Goal: Information Seeking & Learning: Find contact information

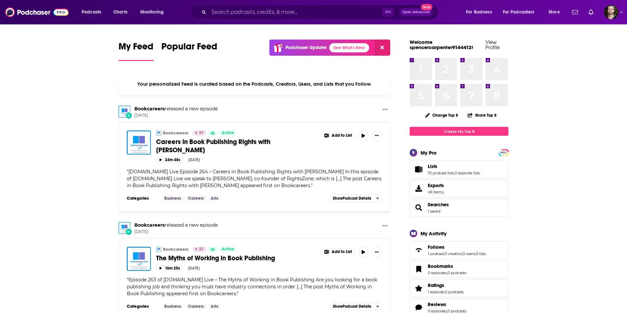
scroll to position [23, 0]
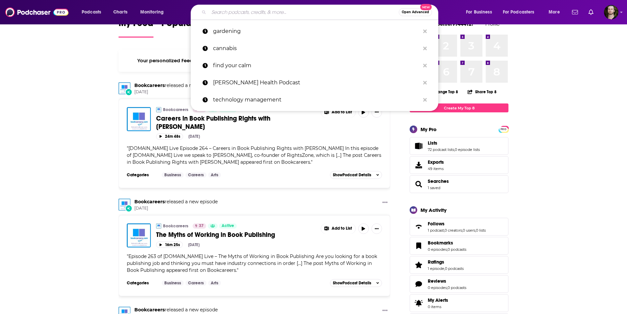
click at [226, 15] on input "Search podcasts, credits, & more..." at bounding box center [304, 12] width 190 height 11
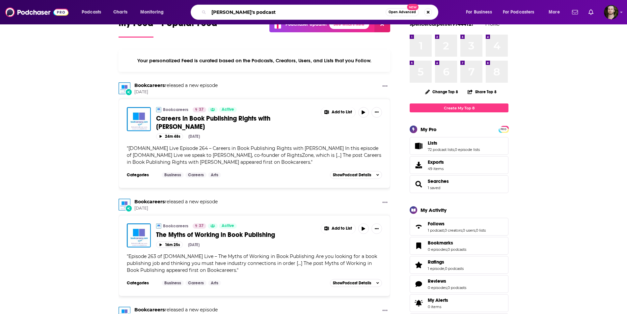
type input "[PERSON_NAME]'s podcast"
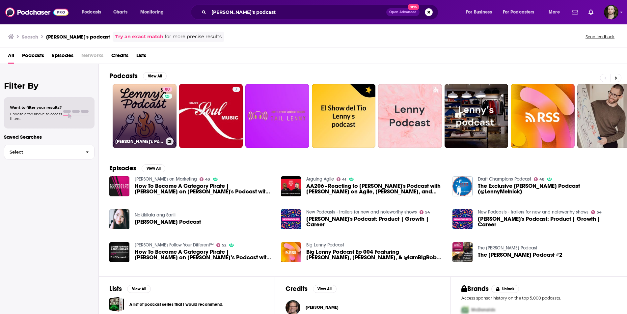
click at [162, 119] on div "80" at bounding box center [168, 112] width 12 height 51
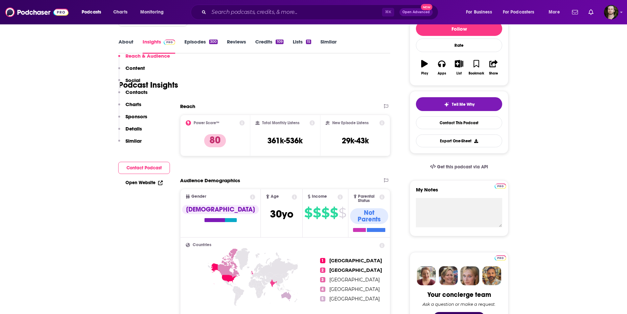
scroll to position [63, 0]
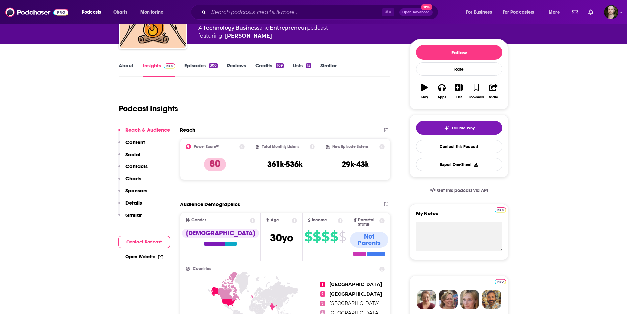
click at [125, 67] on link "About" at bounding box center [126, 69] width 15 height 15
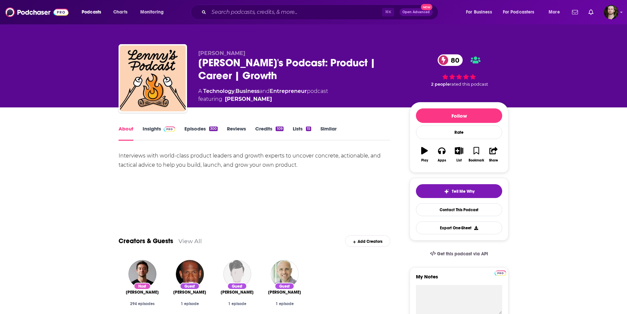
click at [156, 128] on link "Insights" at bounding box center [159, 132] width 33 height 15
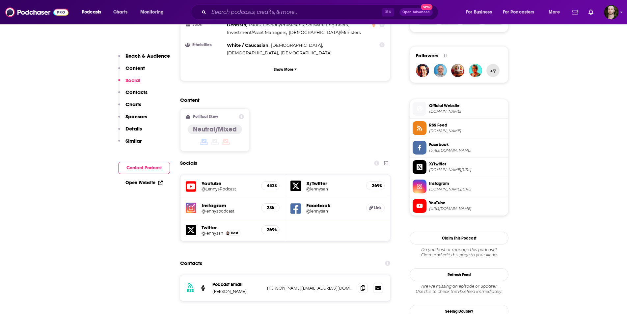
scroll to position [529, 0]
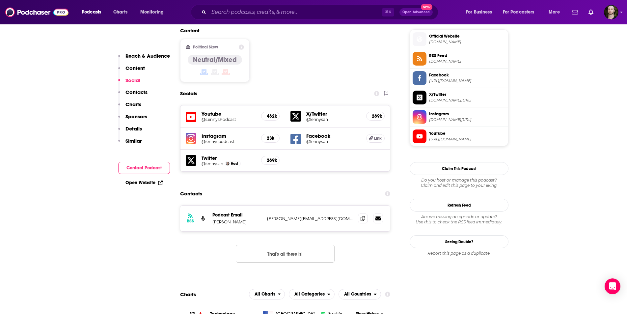
click at [213, 133] on h5 "Instagram" at bounding box center [228, 136] width 54 height 6
drag, startPoint x: 212, startPoint y: 96, endPoint x: 227, endPoint y: 98, distance: 15.2
click at [212, 133] on h5 "Instagram" at bounding box center [228, 136] width 54 height 6
click at [190, 133] on img at bounding box center [191, 138] width 11 height 11
click at [362, 215] on icon at bounding box center [362, 217] width 5 height 5
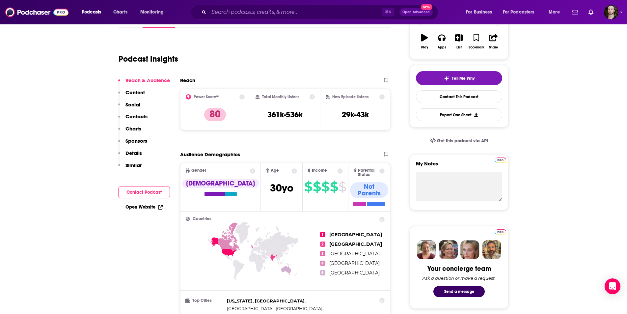
scroll to position [0, 0]
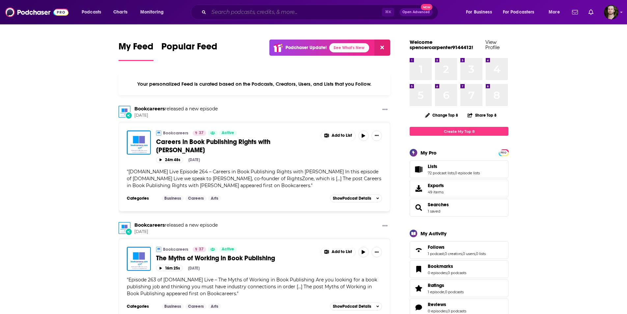
click at [239, 9] on input "Search podcasts, credits, & more..." at bounding box center [295, 12] width 173 height 11
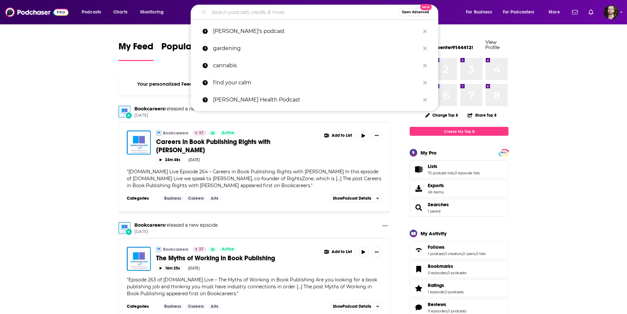
paste input "The Building a Second Brain Podcast"
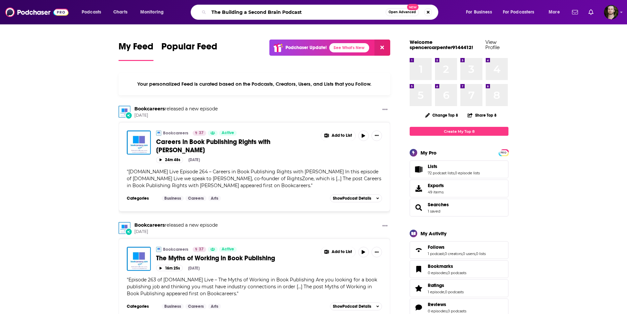
type input "The Building a Second Brain Podcast"
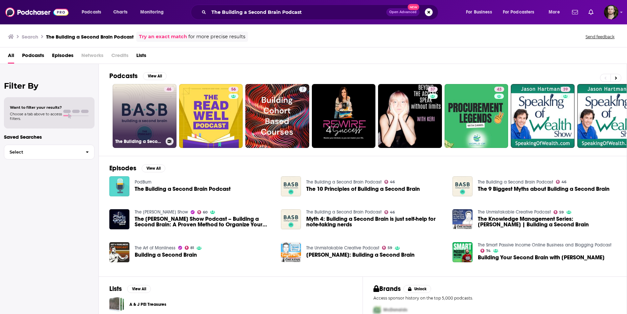
click at [154, 118] on link "46 The Building a Second Brain Podcast" at bounding box center [145, 116] width 64 height 64
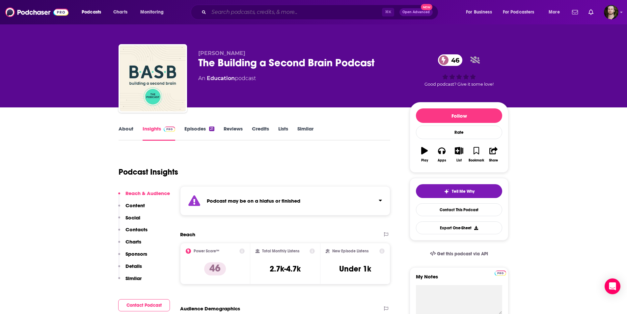
click at [253, 10] on input "Search podcasts, credits, & more..." at bounding box center [295, 12] width 173 height 11
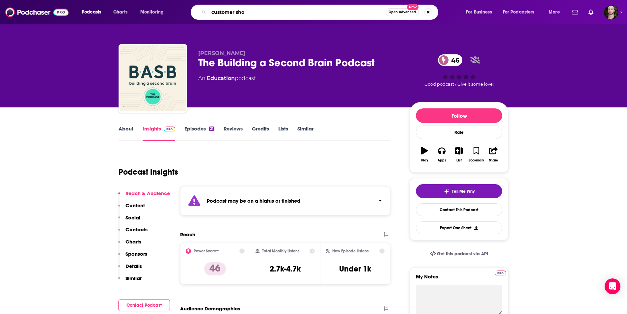
type input "customer show"
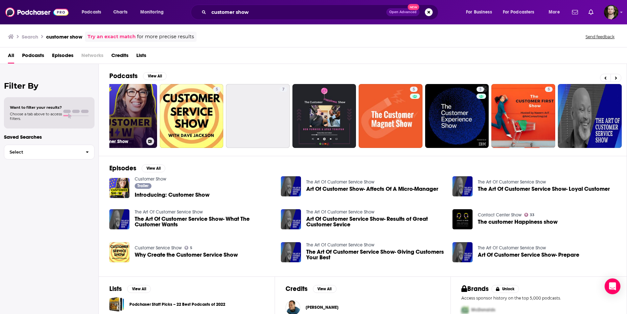
scroll to position [0, 22]
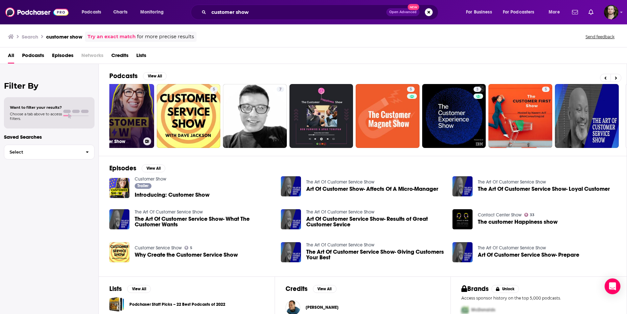
click at [124, 118] on link "Customer Show" at bounding box center [122, 116] width 64 height 64
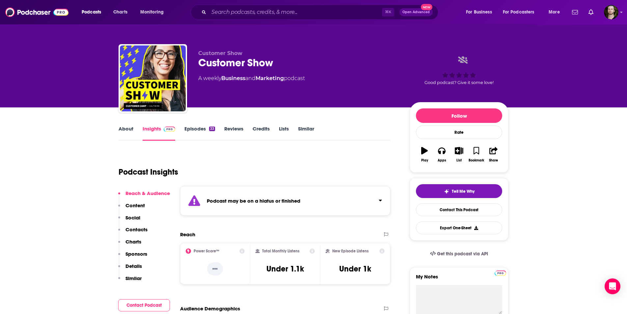
click at [126, 127] on link "About" at bounding box center [126, 132] width 15 height 15
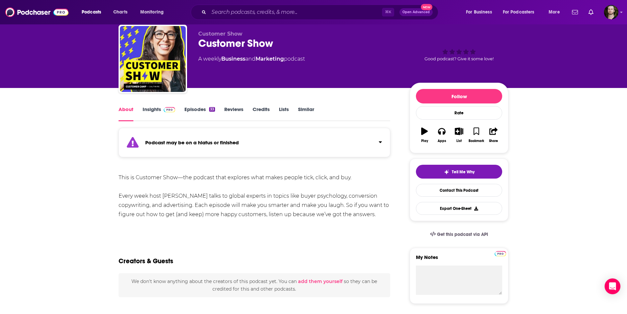
scroll to position [20, 0]
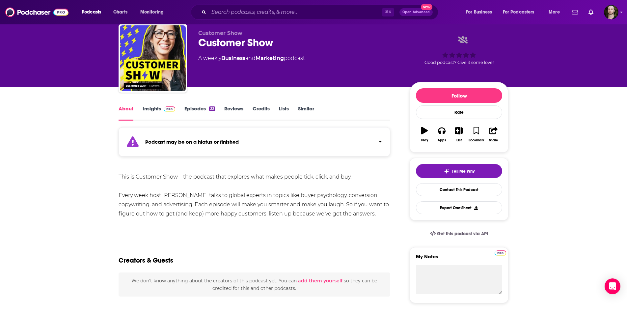
click at [157, 108] on link "Insights" at bounding box center [159, 112] width 33 height 15
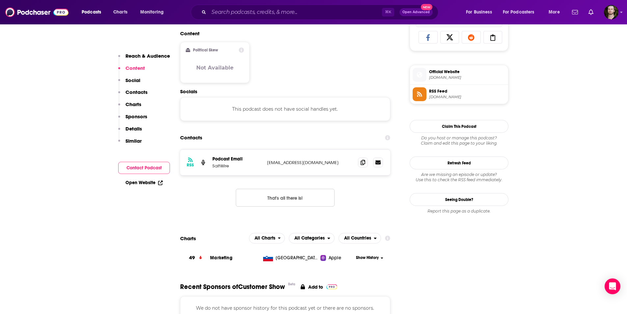
scroll to position [441, 0]
click at [245, 10] on input "Search podcasts, credits, & more..." at bounding box center [295, 12] width 173 height 11
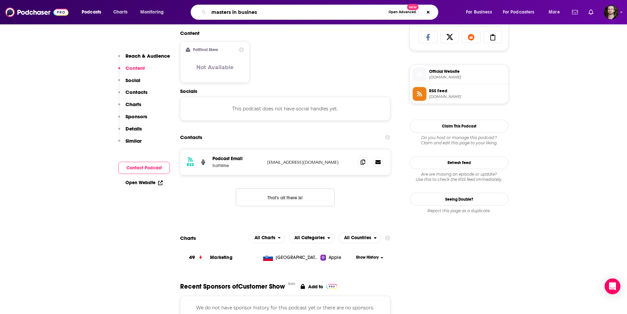
type input "masters in business"
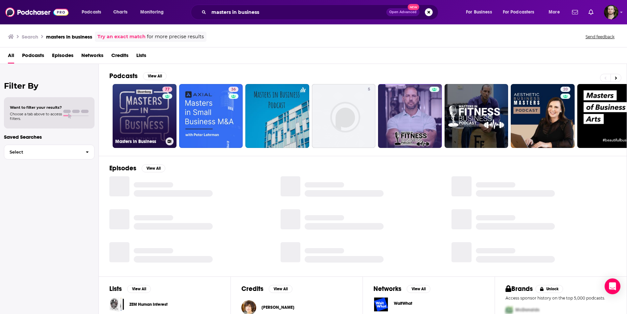
click at [156, 117] on link "77 Masters in Business" at bounding box center [145, 116] width 64 height 64
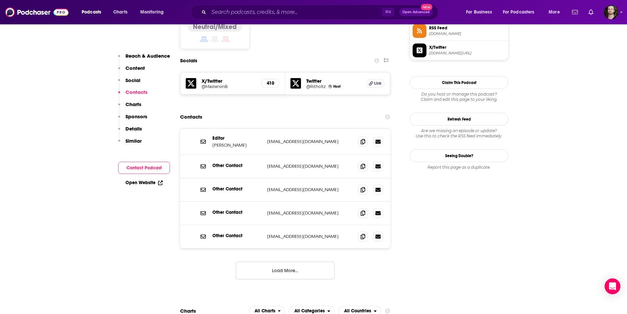
scroll to position [532, 0]
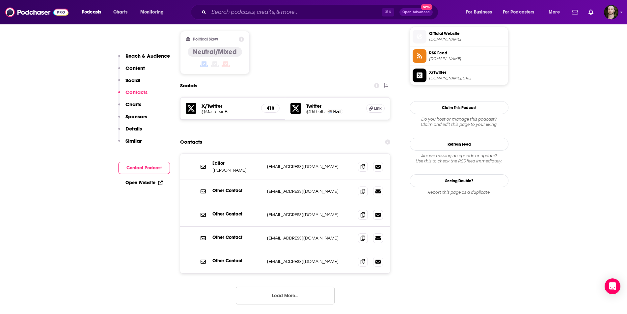
click at [310, 252] on div "Editor [PERSON_NAME] [EMAIL_ADDRESS][DOMAIN_NAME] [EMAIL_ADDRESS][DOMAIN_NAME] …" at bounding box center [285, 233] width 210 height 161
click at [316, 286] on button "Load More..." at bounding box center [285, 295] width 99 height 18
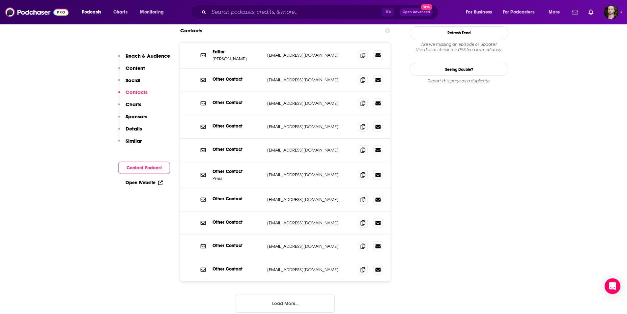
scroll to position [659, 0]
